Goal: Information Seeking & Learning: Compare options

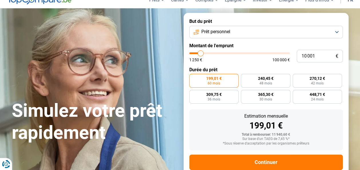
scroll to position [29, 0]
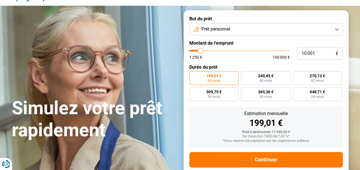
type input "10 750"
type input "10750"
type input "11 500"
type input "11500"
type input "12 000"
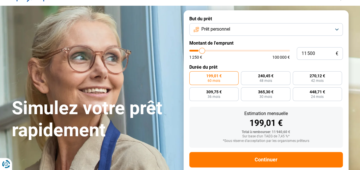
type input "12000"
type input "12 250"
type input "12250"
type input "13 000"
type input "13000"
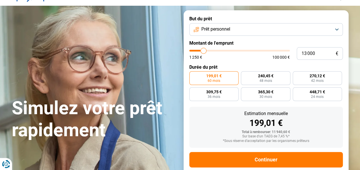
type input "13 250"
type input "13250"
type input "14 000"
type input "14000"
type input "14 250"
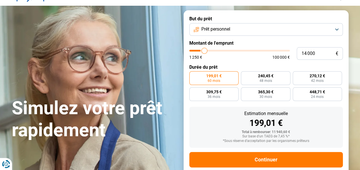
type input "14250"
type input "14 500"
type input "14500"
type input "14 750"
type input "14750"
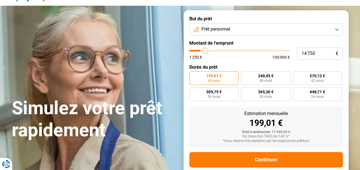
type input "15 250"
type input "15250"
type input "15 500"
type input "15500"
type input "16 000"
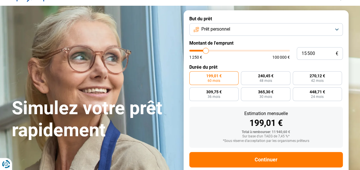
type input "16000"
type input "16 250"
type input "16250"
type input "16 000"
type input "16000"
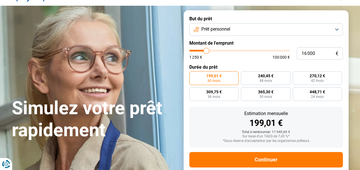
type input "15 750"
type input "15750"
type input "15 500"
type input "15500"
type input "14 500"
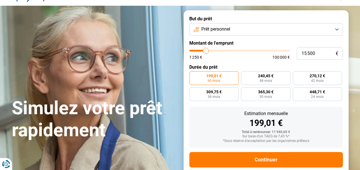
type input "14500"
type input "13 500"
type input "13500"
type input "12 250"
type input "12250"
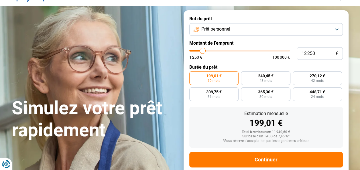
type input "11 250"
type input "11250"
type input "9 750"
type input "9750"
type input "9 000"
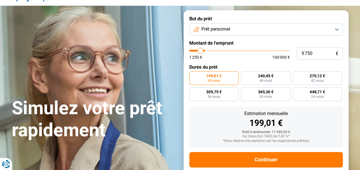
type input "9000"
type input "8 000"
type input "8000"
type input "6 750"
type input "6750"
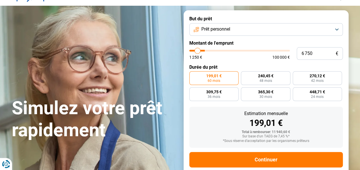
type input "6 250"
type input "6250"
type input "5 000"
type input "5000"
type input "4 250"
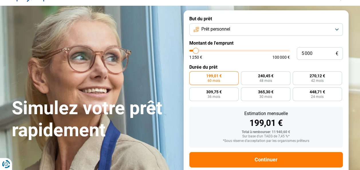
type input "4250"
type input "3 500"
type input "3500"
type input "3 000"
type input "3000"
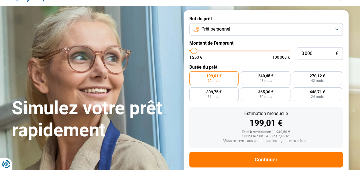
type input "2 250"
type input "2250"
type input "2 000"
type input "2000"
type input "1 250"
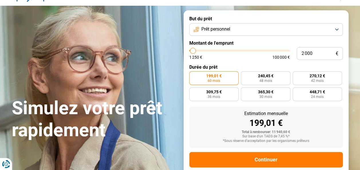
type input "1250"
type input "1 500"
type input "1500"
type input "1 750"
type input "1750"
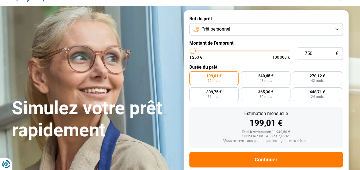
type input "2 000"
type input "2000"
type input "2 250"
type input "2250"
type input "2 500"
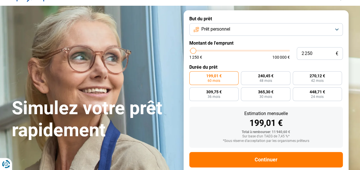
type input "2500"
type input "2 750"
drag, startPoint x: 201, startPoint y: 48, endPoint x: 193, endPoint y: 47, distance: 7.5
type input "2750"
click at [193, 50] on input "range" at bounding box center [239, 51] width 100 height 2
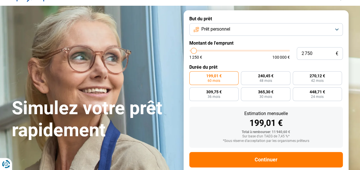
radio input "true"
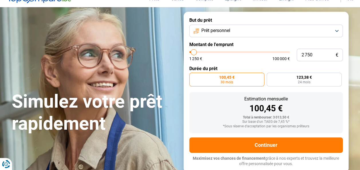
scroll to position [25, 0]
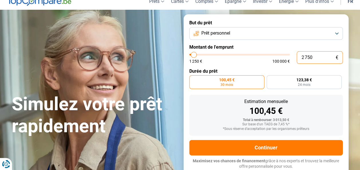
click at [306, 57] on input "2 750" at bounding box center [319, 57] width 46 height 13
drag, startPoint x: 319, startPoint y: 58, endPoint x: 271, endPoint y: 54, distance: 48.8
click at [271, 54] on div "2 750 € 1 250 € 100 000 €" at bounding box center [265, 57] width 153 height 13
type input "0"
type input "1250"
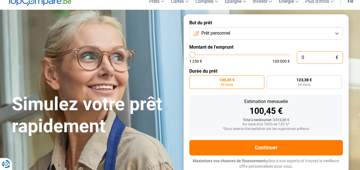
type input "3"
type input "1250"
type input "35"
type input "1250"
type input "359"
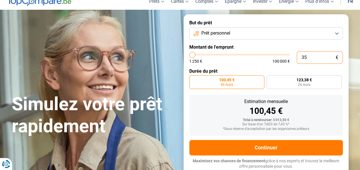
type input "1250"
type input "35"
type input "1250"
type input "350"
type input "1250"
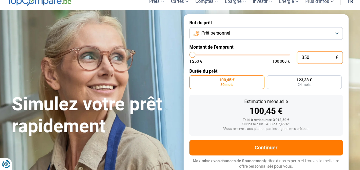
type input "3 500"
type input "3500"
type input "3 500"
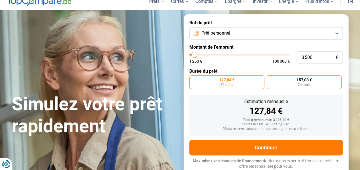
click at [308, 81] on span "157,03 €" at bounding box center [303, 80] width 15 height 4
click at [270, 79] on input "157,03 € 24 mois" at bounding box center [268, 77] width 4 height 4
radio input "true"
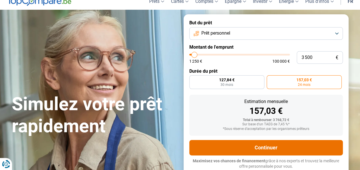
click at [300, 143] on button "Continuer" at bounding box center [265, 147] width 153 height 15
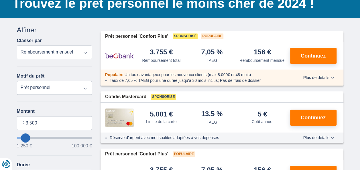
scroll to position [71, 0]
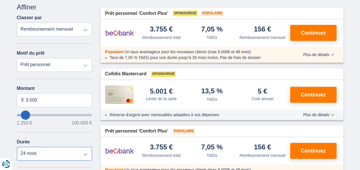
click at [83, 157] on select "12 mois 18 mois 24 mois 30 mois" at bounding box center [54, 154] width 75 height 14
select select "12"
click at [17, 147] on select "12 mois 18 mois 24 mois 30 mois" at bounding box center [54, 154] width 75 height 14
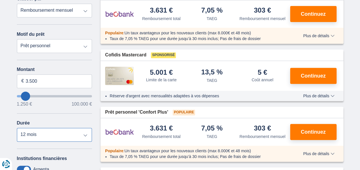
scroll to position [0, 0]
